Goal: Find specific page/section: Find specific page/section

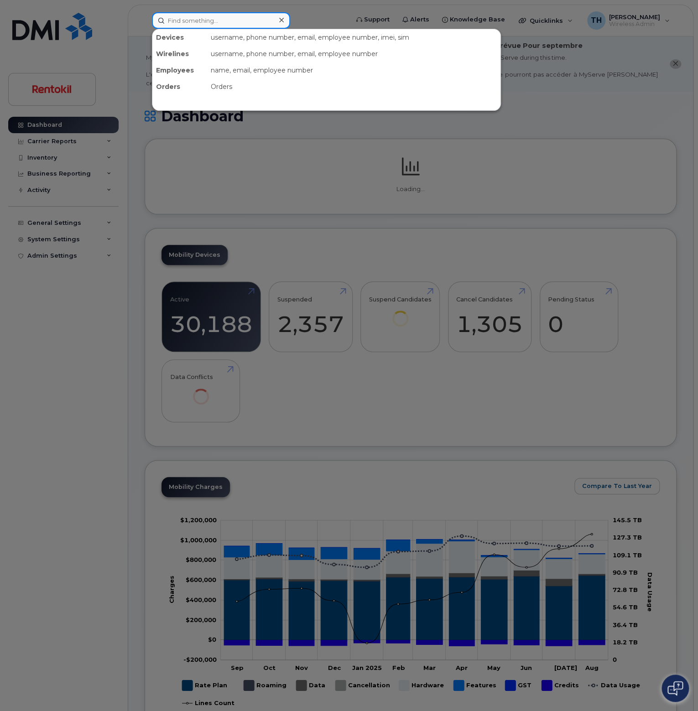
click at [220, 16] on input at bounding box center [221, 20] width 138 height 16
paste input "9134369047"
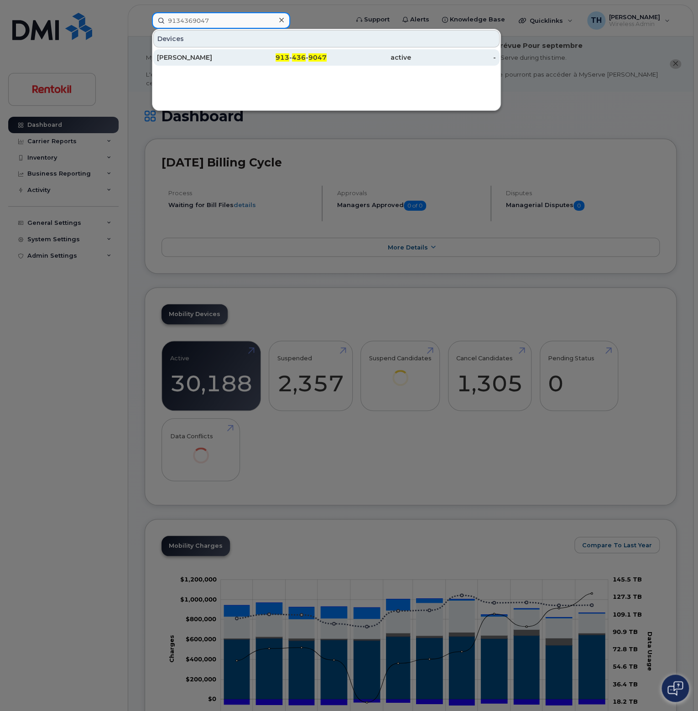
type input "9134369047"
click at [214, 54] on div "LINDSEY MOATE" at bounding box center [199, 57] width 85 height 9
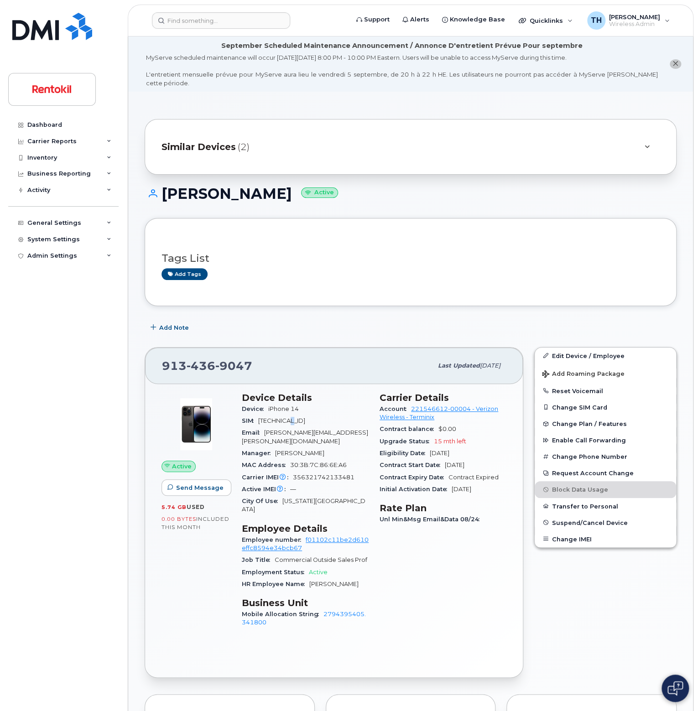
drag, startPoint x: 301, startPoint y: 412, endPoint x: 295, endPoint y: 408, distance: 7.4
click at [295, 418] on span "89148000011485239394" at bounding box center [281, 421] width 47 height 7
drag, startPoint x: 298, startPoint y: 399, endPoint x: 269, endPoint y: 398, distance: 29.7
click at [269, 406] on span "iPhone 14" at bounding box center [283, 409] width 31 height 7
copy span "iPhone 14"
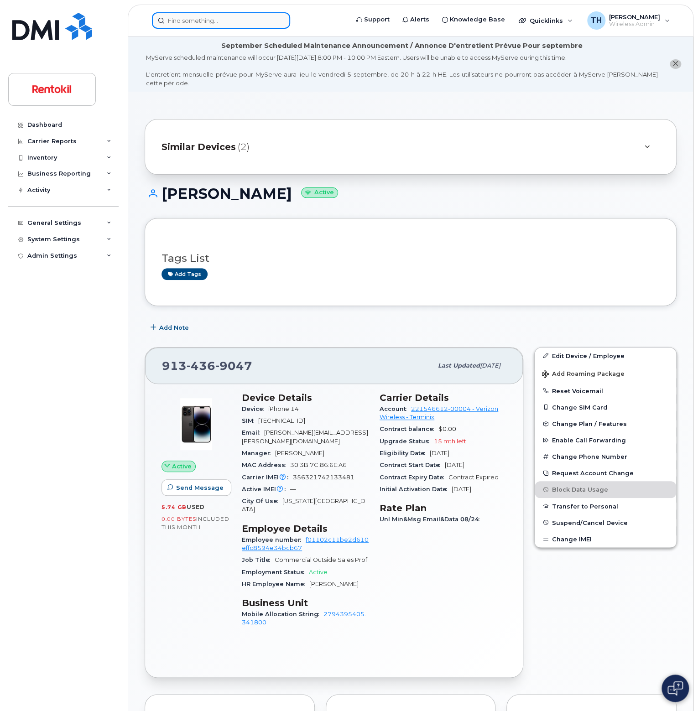
click at [178, 23] on input at bounding box center [221, 20] width 138 height 16
paste input "847-354-5129"
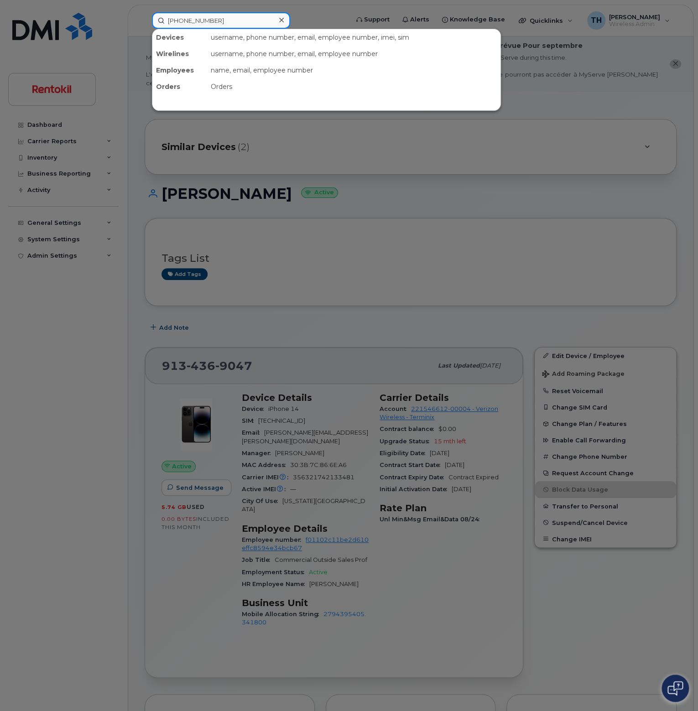
click at [218, 21] on input "847-354-5129" at bounding box center [221, 20] width 138 height 16
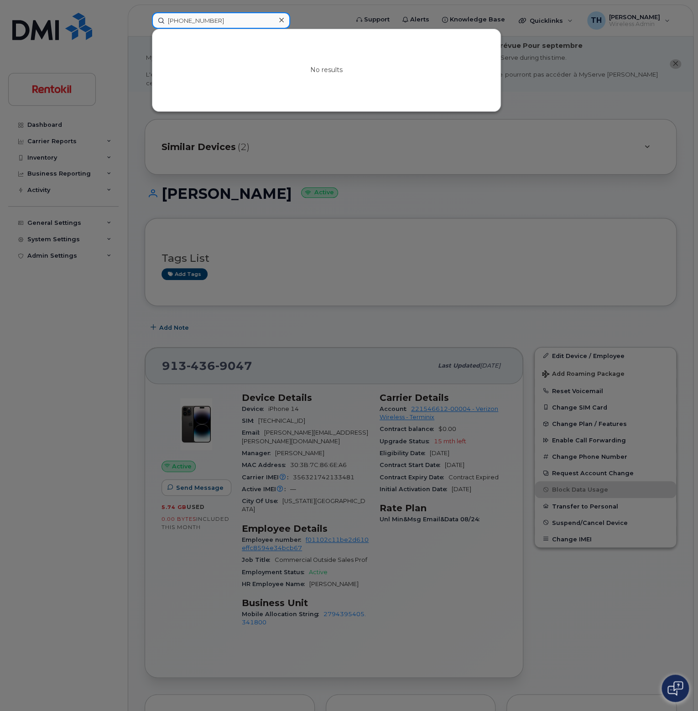
click at [183, 20] on input "847-354-5129" at bounding box center [221, 20] width 138 height 16
click at [245, 26] on input "8473545129" at bounding box center [221, 20] width 138 height 16
click at [254, 15] on input "8473545129" at bounding box center [221, 20] width 138 height 16
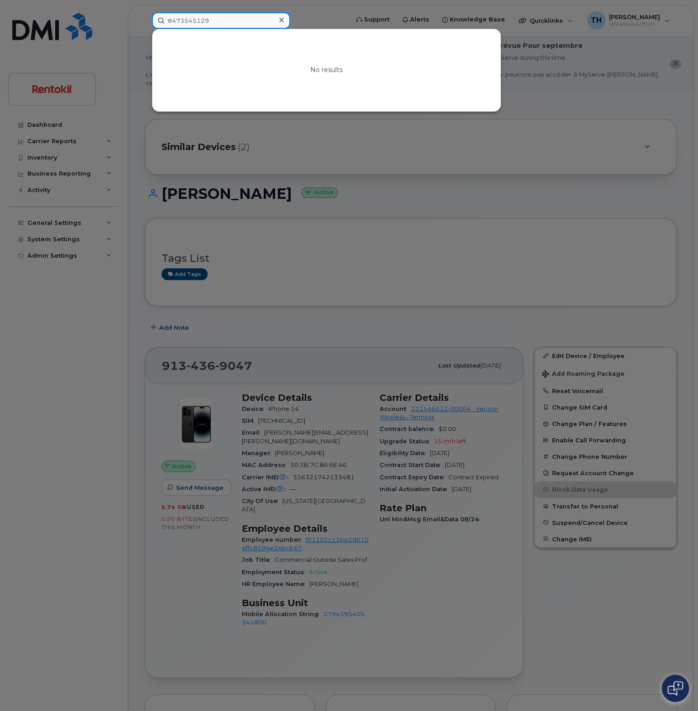
paste input "45"
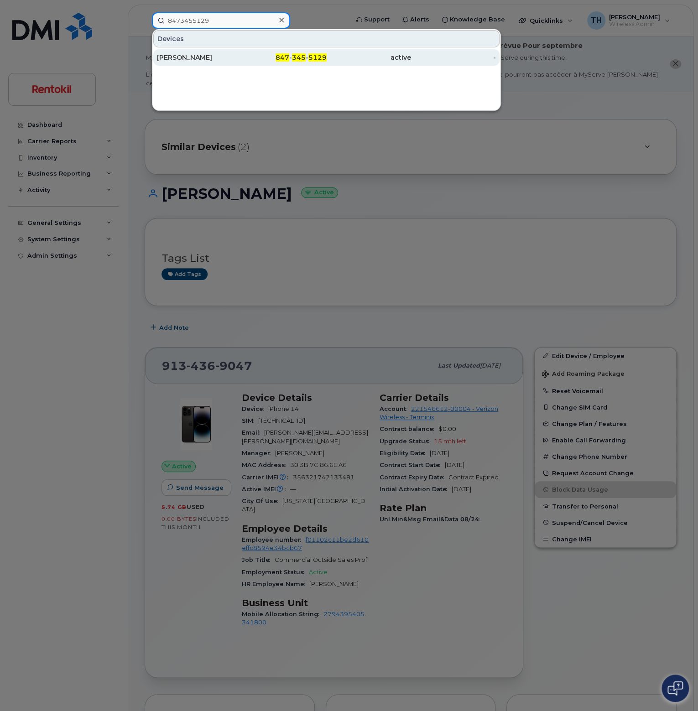
type input "8473455129"
click at [243, 55] on div "847 - 345 - 5129" at bounding box center [284, 57] width 85 height 9
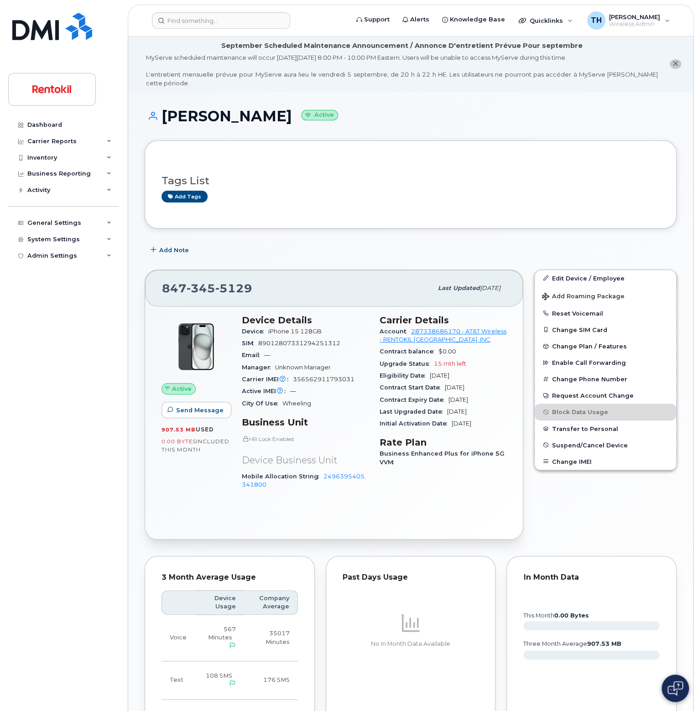
click at [256, 223] on div "Tags List Add tags Add Note 847 345 5129 Last updated Aug 27, 2025 Active Send …" at bounding box center [411, 516] width 532 height 750
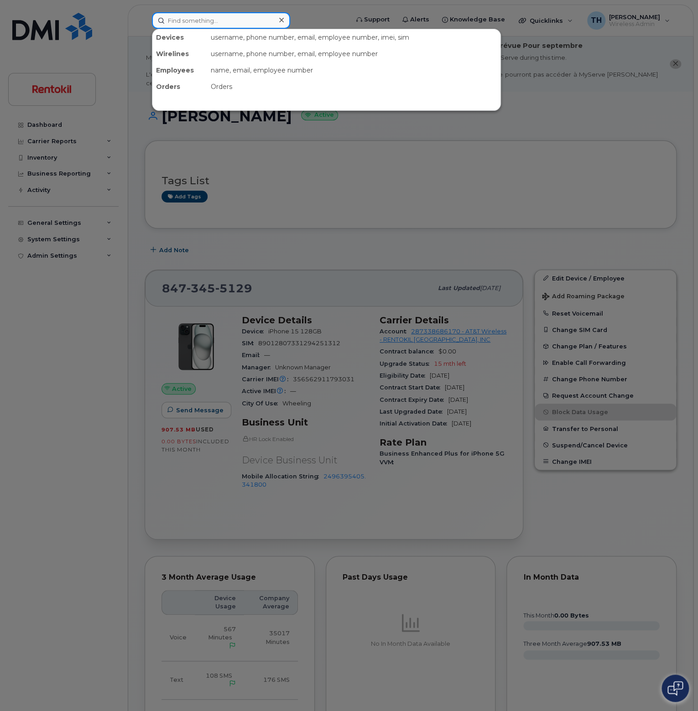
click at [189, 14] on input at bounding box center [221, 20] width 138 height 16
paste input "6158400778"
click at [241, 20] on input "6158400778" at bounding box center [221, 20] width 138 height 16
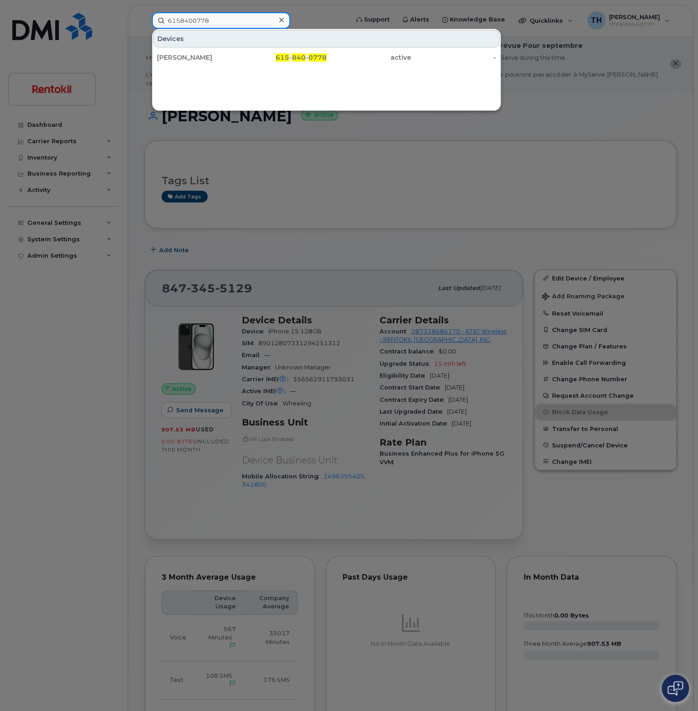
type input "6158400778"
click at [255, 56] on div "615 - 840 - 0778" at bounding box center [284, 57] width 85 height 9
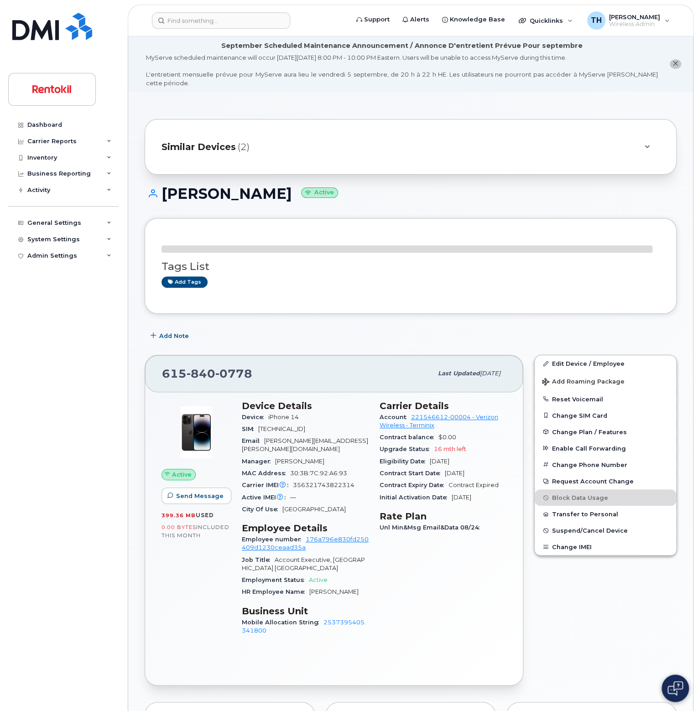
drag, startPoint x: 303, startPoint y: 408, endPoint x: 265, endPoint y: 410, distance: 37.5
click at [265, 410] on section "Device Details Device iPhone 14 SIM [TECHNICAL_ID] Email [PERSON_NAME][EMAIL_AD…" at bounding box center [305, 458] width 127 height 115
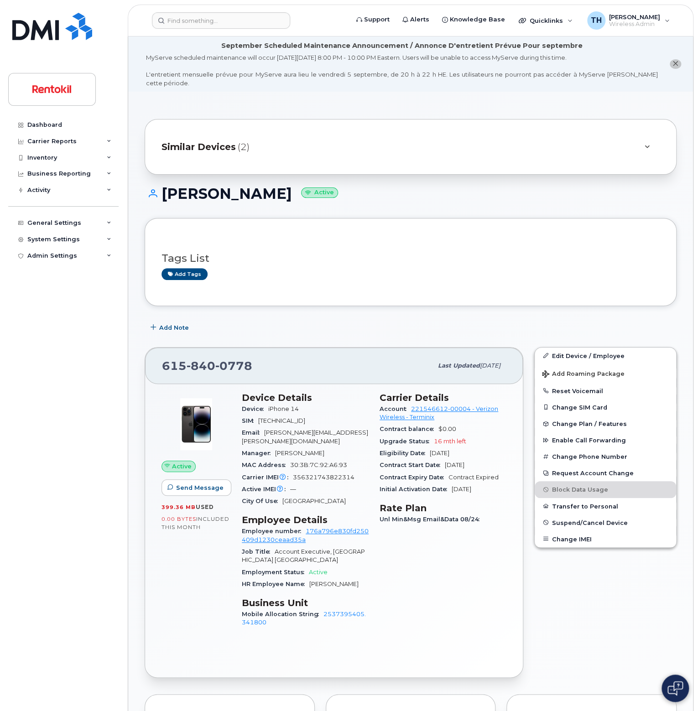
copy section "SIM 8"
click at [256, 403] on div "Device iPhone 14" at bounding box center [305, 409] width 127 height 12
drag, startPoint x: 300, startPoint y: 400, endPoint x: 268, endPoint y: 401, distance: 31.9
click at [268, 406] on span "iPhone 14" at bounding box center [285, 409] width 34 height 7
copy span "iPhone 14"
